Goal: Information Seeking & Learning: Understand process/instructions

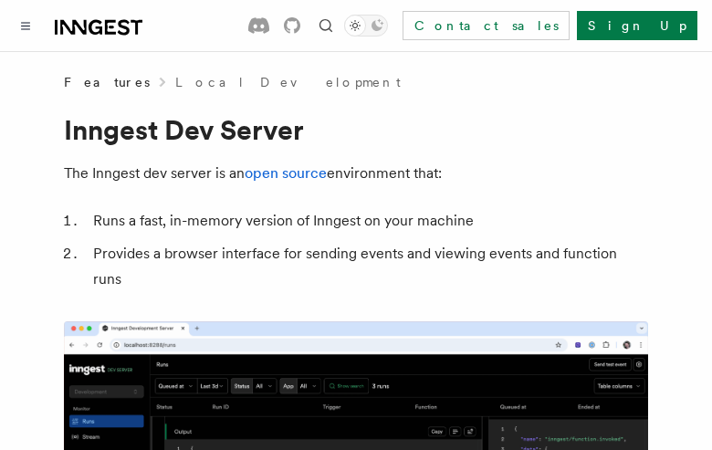
scroll to position [3221, 0]
